Goal: Transaction & Acquisition: Purchase product/service

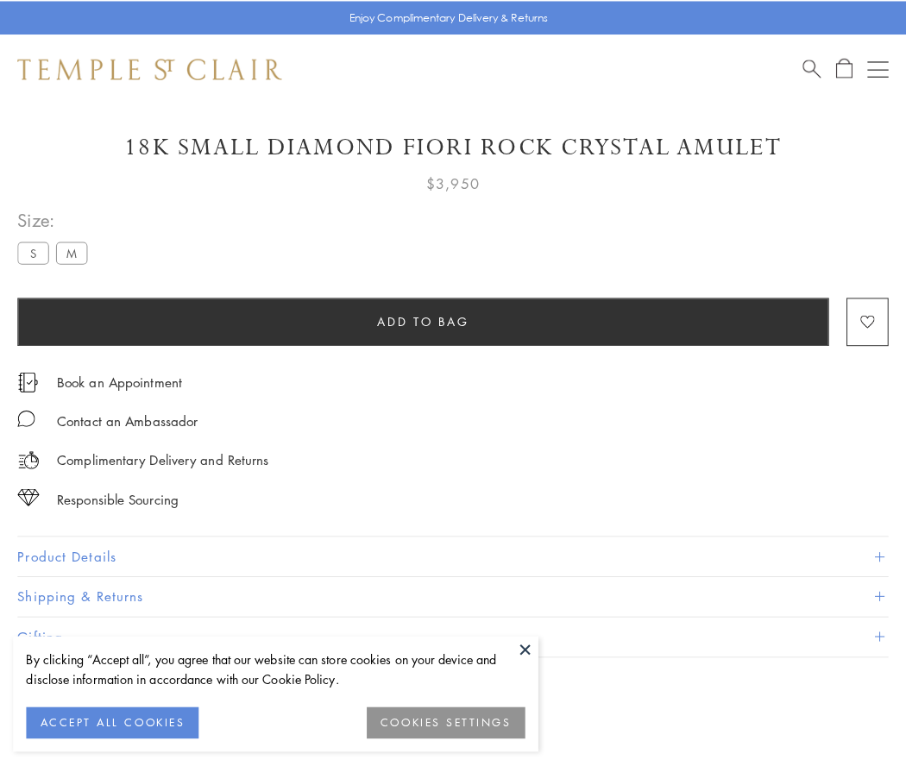
scroll to position [43, 0]
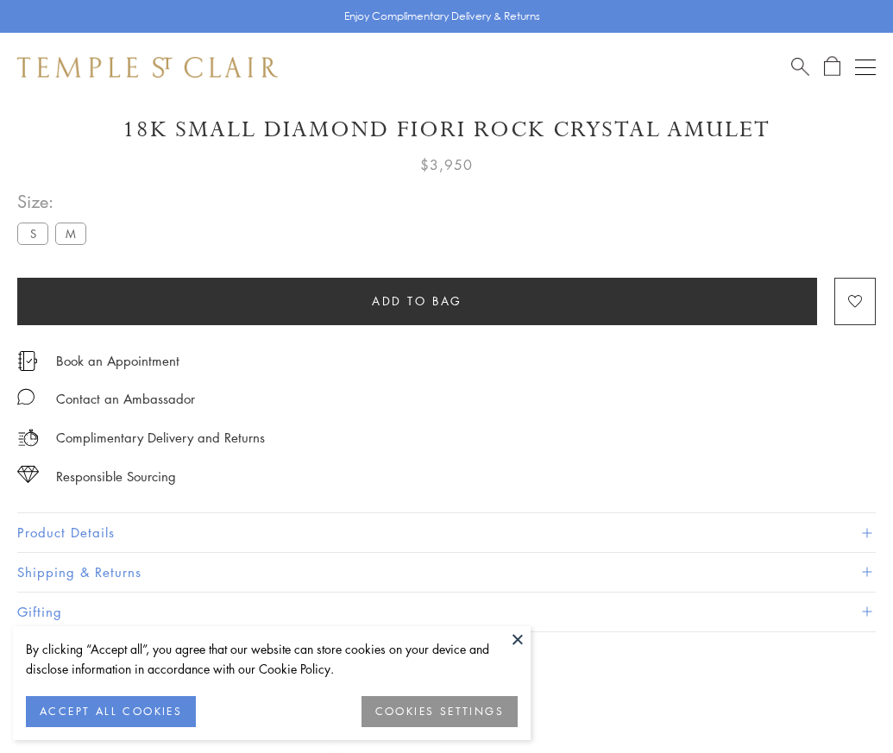
click at [417, 300] on span "Add to bag" at bounding box center [417, 301] width 91 height 19
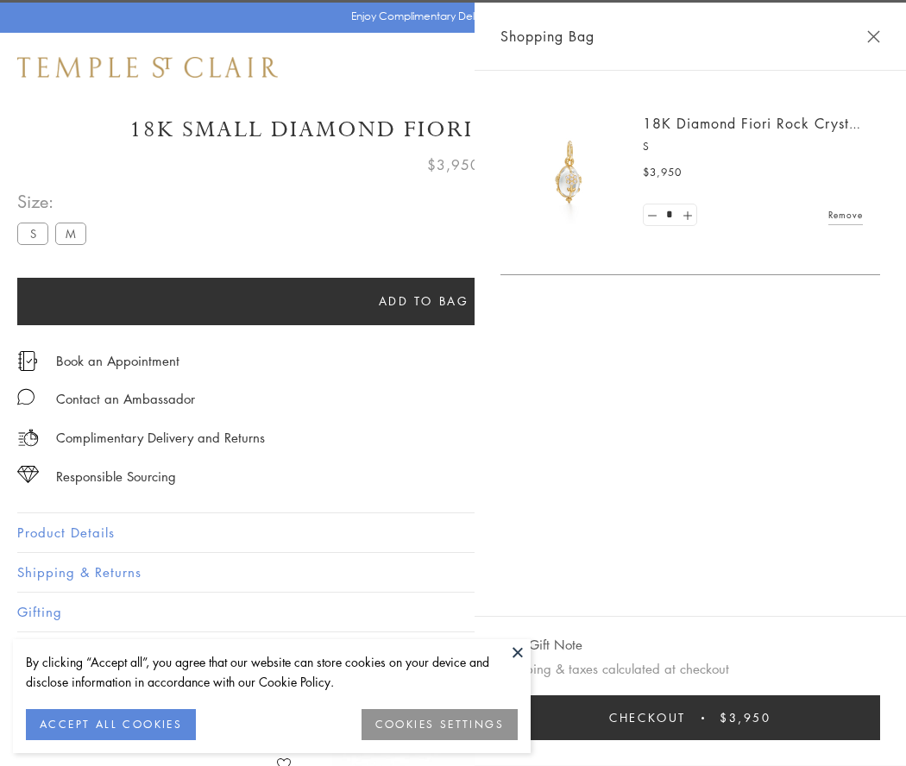
click at [733, 718] on button "Checkout $3,950" at bounding box center [689, 717] width 379 height 45
